Goal: Use online tool/utility: Utilize a website feature to perform a specific function

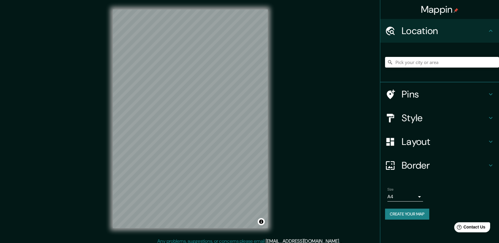
click at [432, 143] on h4 "Layout" at bounding box center [444, 142] width 85 height 12
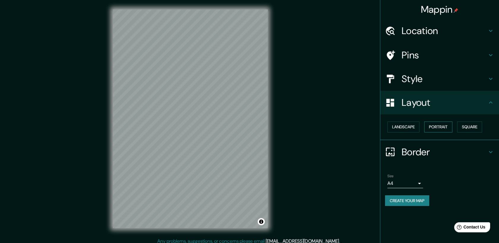
click at [437, 130] on button "Portrait" at bounding box center [438, 127] width 28 height 11
click at [398, 129] on button "Landscape" at bounding box center [403, 127] width 32 height 11
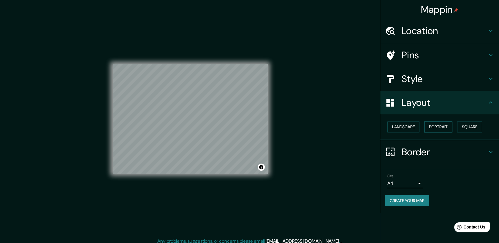
click at [432, 125] on button "Portrait" at bounding box center [438, 127] width 28 height 11
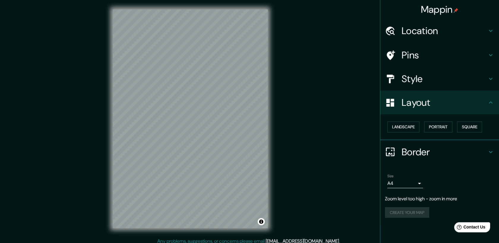
click at [451, 31] on h4 "Location" at bounding box center [444, 31] width 85 height 12
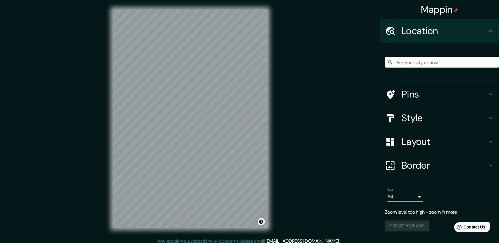
click at [418, 63] on input "Pick your city or area" at bounding box center [442, 62] width 114 height 11
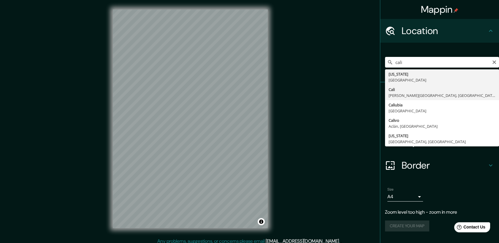
type input "[GEOGRAPHIC_DATA], [PERSON_NAME][GEOGRAPHIC_DATA], [GEOGRAPHIC_DATA]"
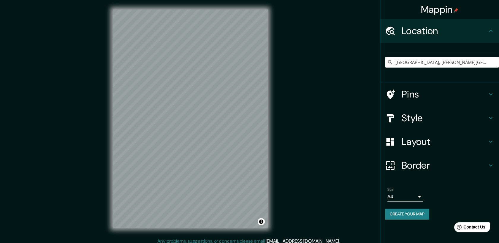
click at [437, 122] on h4 "Style" at bounding box center [444, 118] width 85 height 12
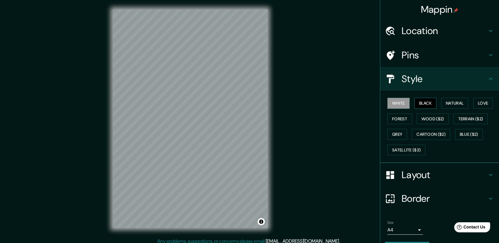
click at [424, 101] on button "Black" at bounding box center [425, 103] width 22 height 11
